Goal: Task Accomplishment & Management: Manage account settings

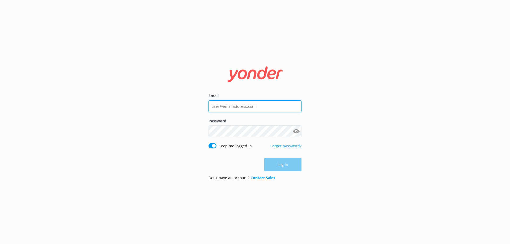
type input "[EMAIL_ADDRESS][DOMAIN_NAME]"
click at [298, 165] on div "Log in" at bounding box center [254, 164] width 93 height 13
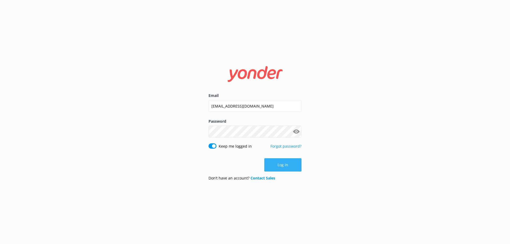
click at [298, 165] on button "Log in" at bounding box center [282, 164] width 37 height 13
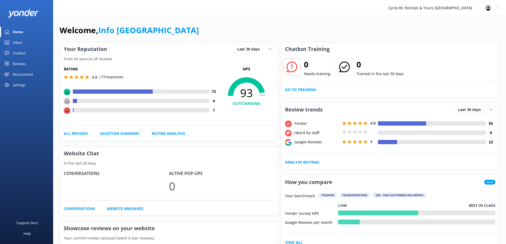
click at [27, 42] on link "Inbox" at bounding box center [26, 42] width 53 height 11
